Goal: Information Seeking & Learning: Stay updated

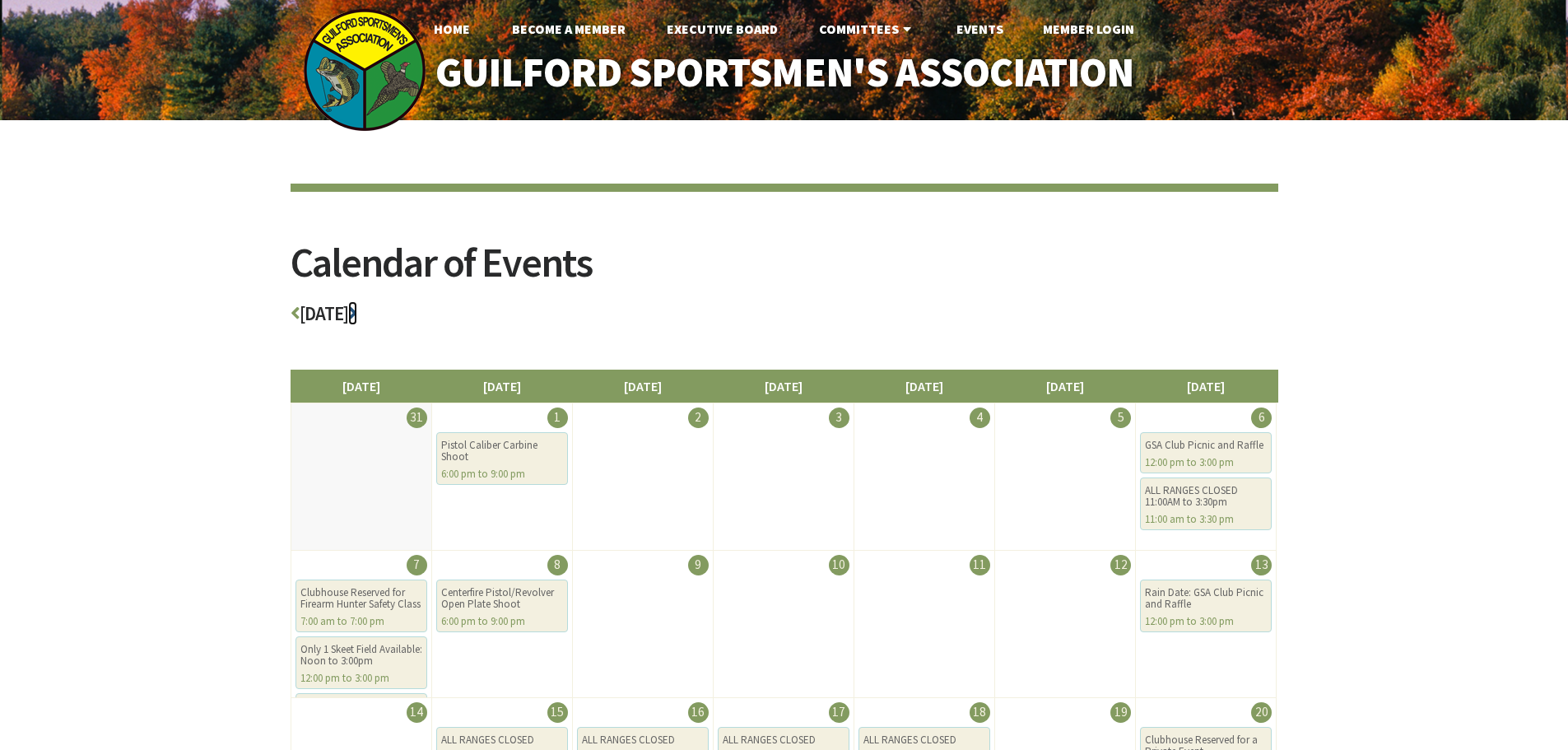
click at [357, 315] on icon at bounding box center [352, 313] width 9 height 19
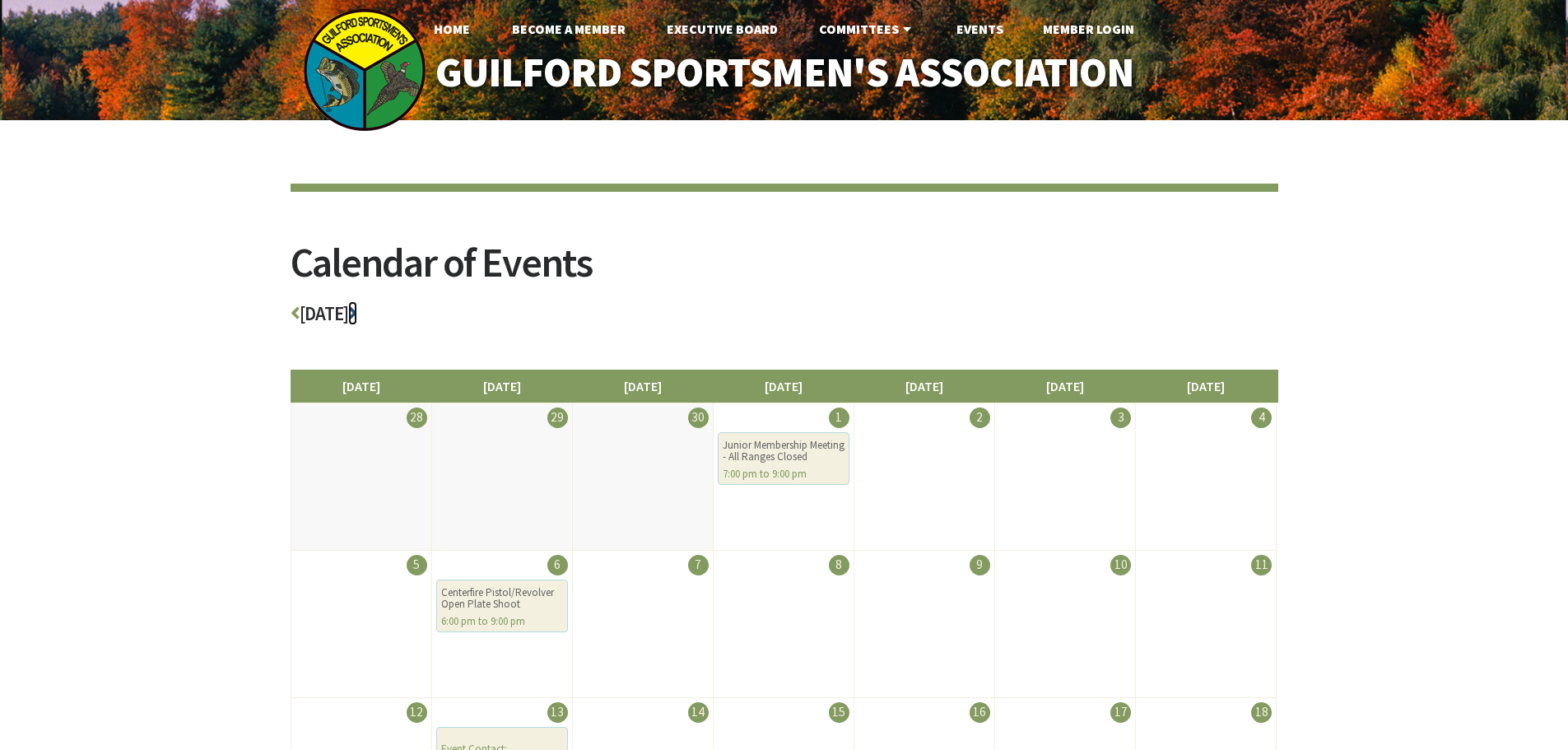
click at [357, 314] on icon at bounding box center [352, 313] width 9 height 19
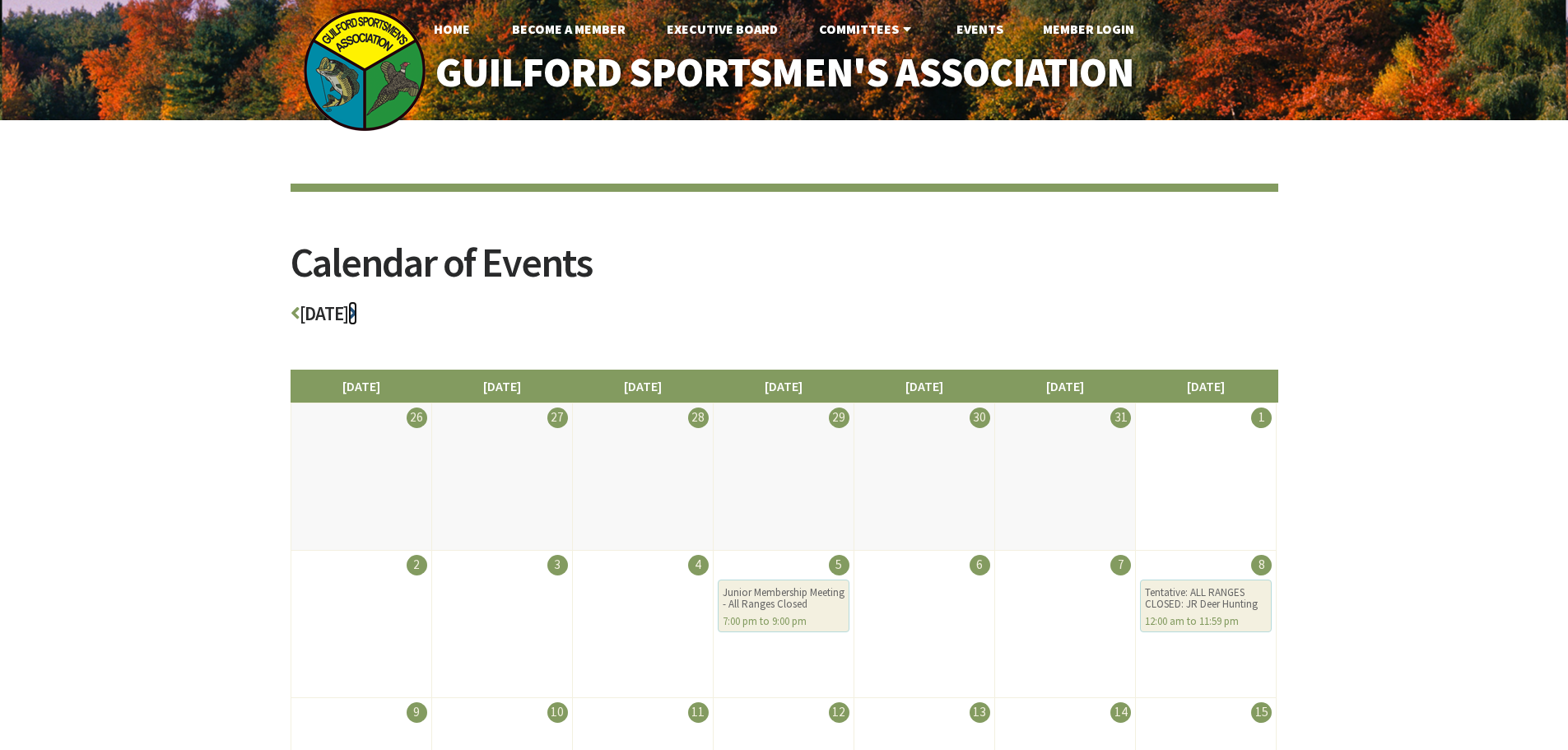
click at [357, 314] on icon at bounding box center [352, 313] width 9 height 19
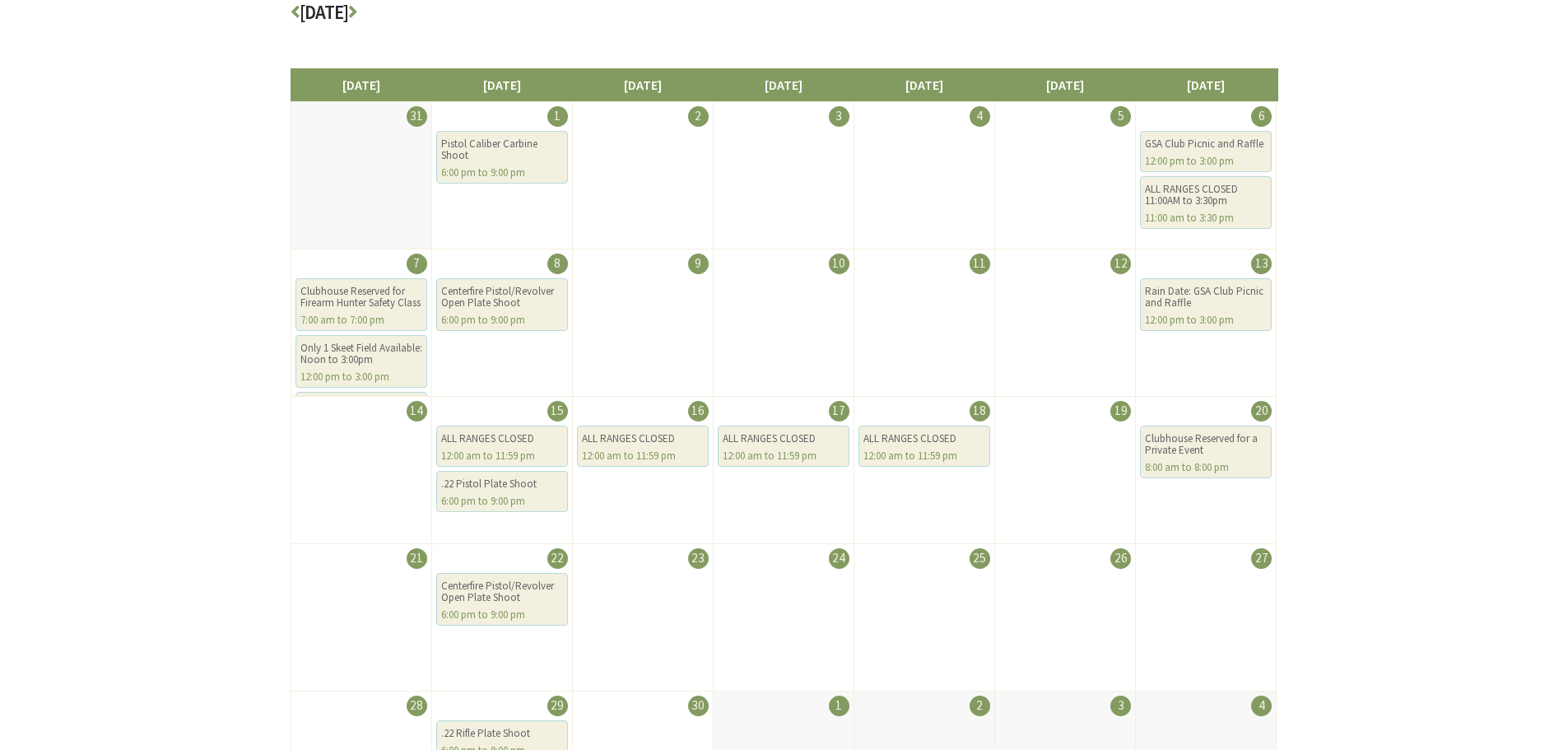
scroll to position [329, 0]
